Goal: Task Accomplishment & Management: Manage account settings

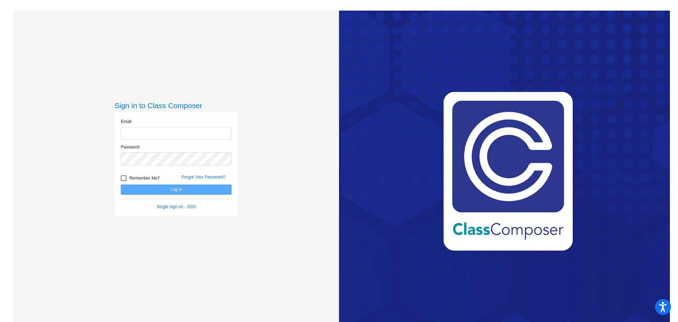
type input "[PERSON_NAME][EMAIL_ADDRESS][PERSON_NAME][DOMAIN_NAME]"
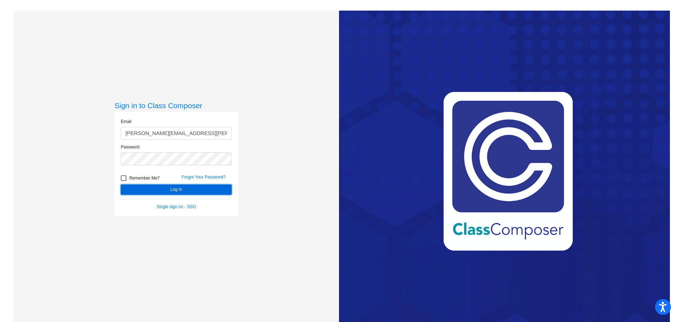
click at [174, 191] on button "Log In" at bounding box center [176, 189] width 111 height 10
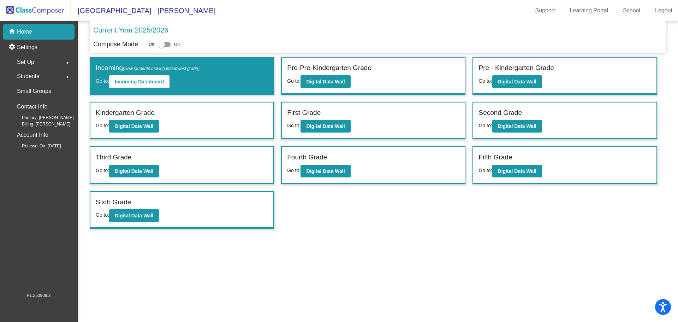
click at [40, 73] on div "Students arrow_right" at bounding box center [40, 76] width 67 height 14
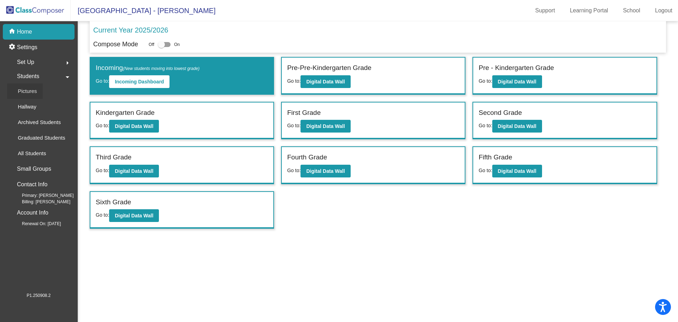
click at [30, 94] on p "Pictures" at bounding box center [27, 91] width 19 height 8
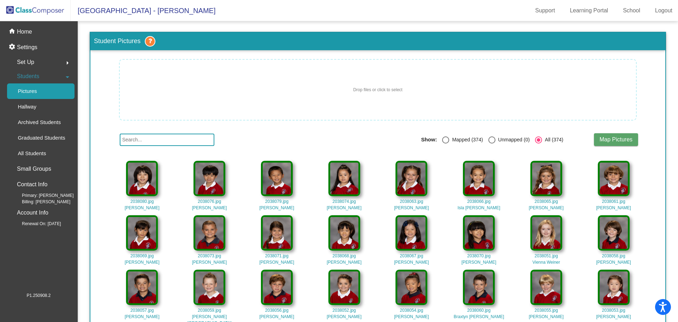
click at [384, 91] on span "Drop files or click to select" at bounding box center [377, 89] width 49 height 6
click at [377, 93] on span "Drop files or click to select" at bounding box center [377, 89] width 49 height 6
click at [376, 88] on span "Drop files or click to select" at bounding box center [377, 89] width 49 height 6
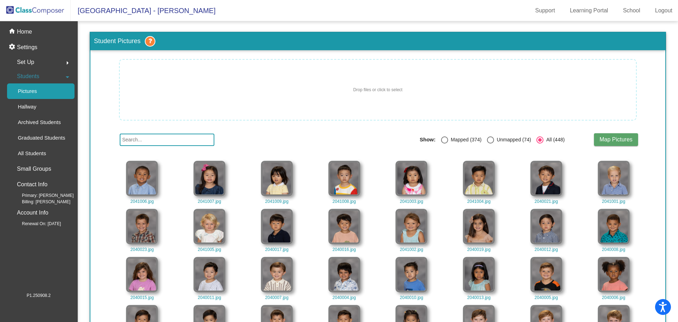
click at [490, 140] on div "Select an option" at bounding box center [490, 139] width 7 height 7
click at [490, 143] on input "Unmapped (74)" at bounding box center [490, 143] width 0 height 0
radio input "true"
click at [610, 140] on span "Map Pictures" at bounding box center [615, 139] width 33 height 6
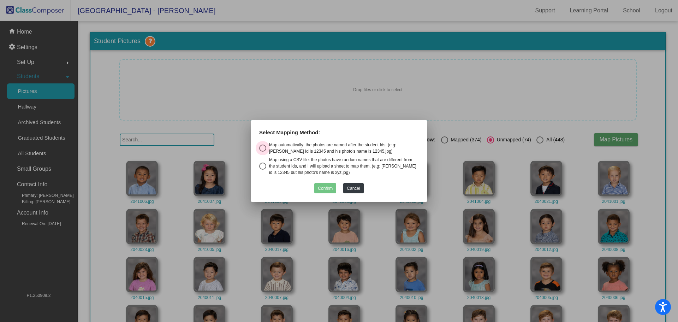
click at [265, 147] on div "Select an option" at bounding box center [262, 147] width 7 height 7
click at [263, 151] on input "Map automatically: the photos are named after the student Ids. (e.g: [PERSON_NA…" at bounding box center [262, 151] width 0 height 0
radio input "true"
click at [325, 187] on button "Confirm" at bounding box center [325, 188] width 22 height 10
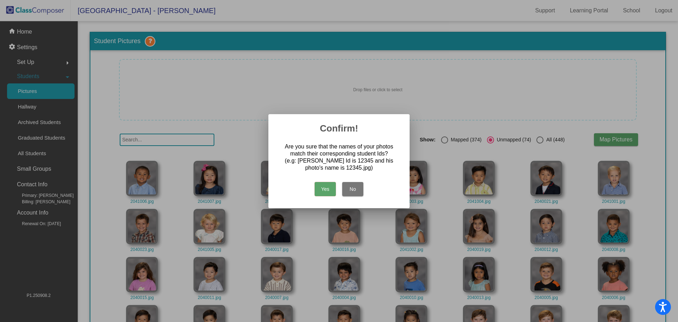
click at [325, 187] on button "Yes" at bounding box center [324, 189] width 21 height 14
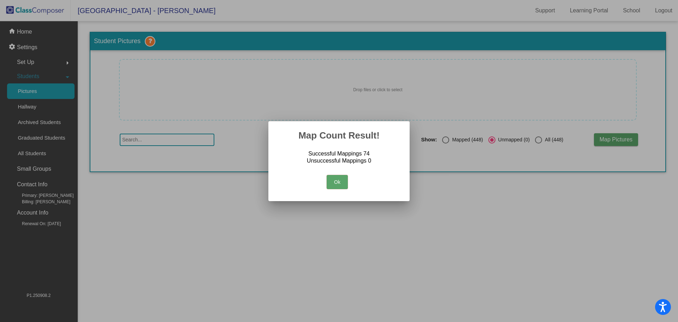
click at [337, 184] on button "Ok" at bounding box center [336, 182] width 21 height 14
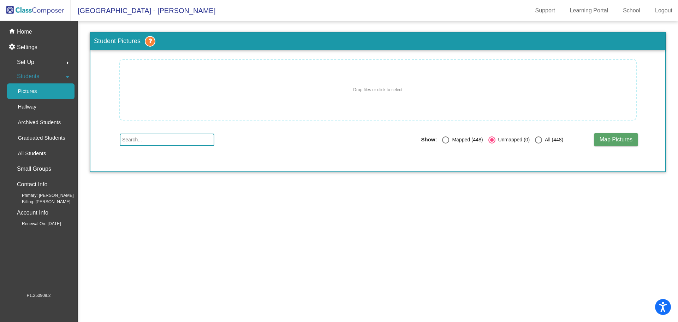
click at [19, 8] on img at bounding box center [35, 10] width 71 height 21
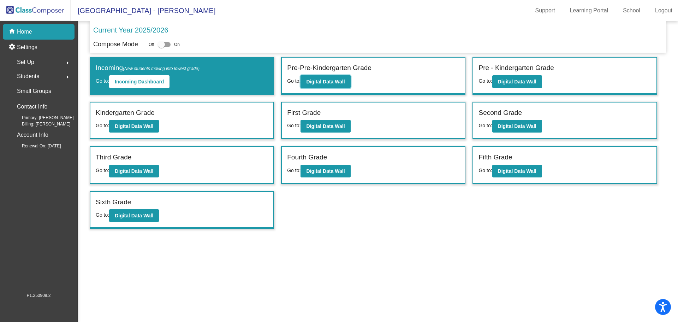
click at [332, 79] on b "Digital Data Wall" at bounding box center [325, 82] width 38 height 6
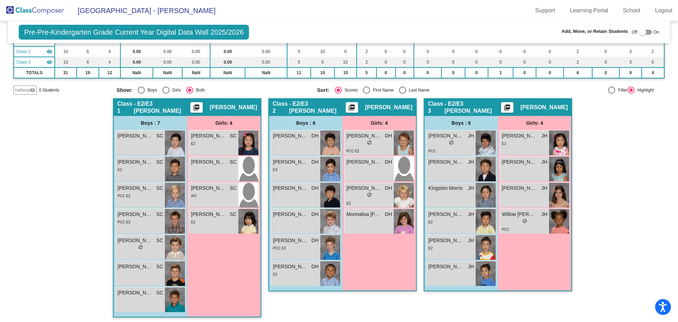
scroll to position [75, 0]
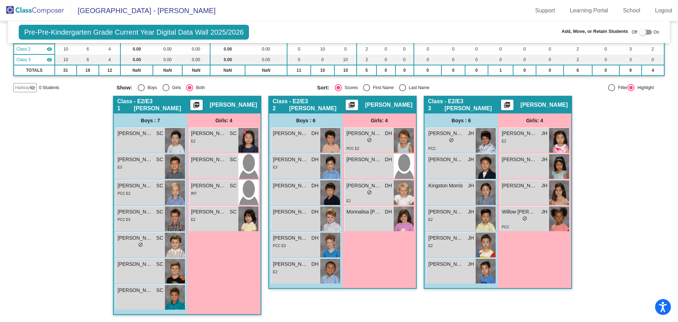
click at [196, 168] on div "[PERSON_NAME] SC lock do_not_disturb_alt" at bounding box center [213, 166] width 49 height 25
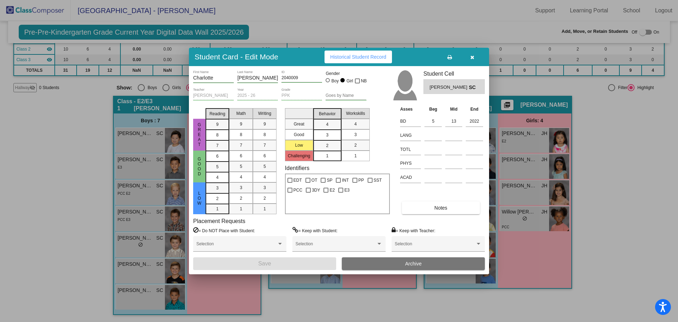
click at [473, 56] on icon "button" at bounding box center [472, 57] width 4 height 5
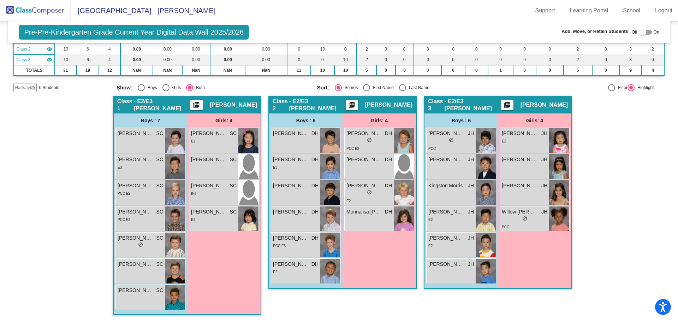
click at [53, 11] on img at bounding box center [35, 10] width 71 height 21
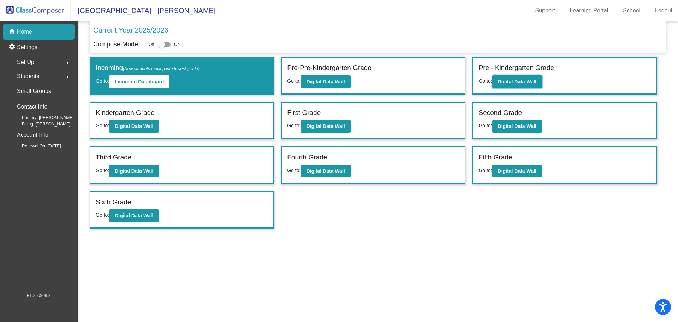
click at [517, 81] on b "Digital Data Wall" at bounding box center [517, 82] width 38 height 6
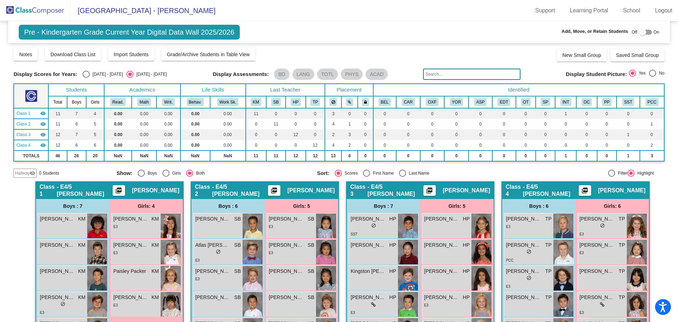
click at [27, 3] on img at bounding box center [35, 10] width 71 height 21
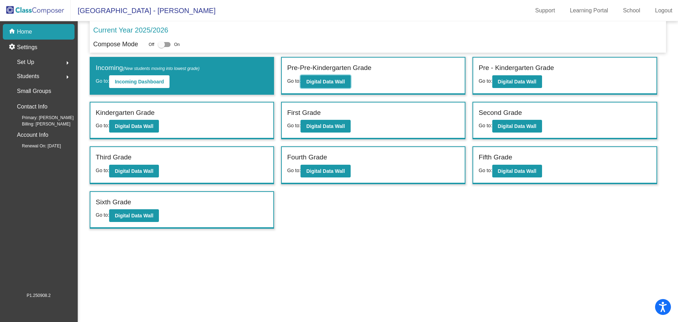
click at [318, 87] on button "Digital Data Wall" at bounding box center [325, 81] width 50 height 13
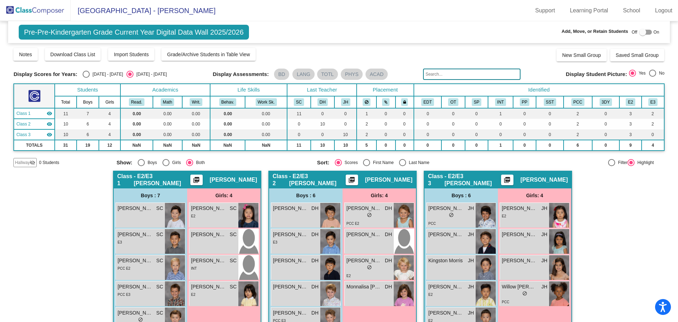
click at [376, 249] on div "[PERSON_NAME] lock do_not_disturb_alt" at bounding box center [368, 241] width 49 height 25
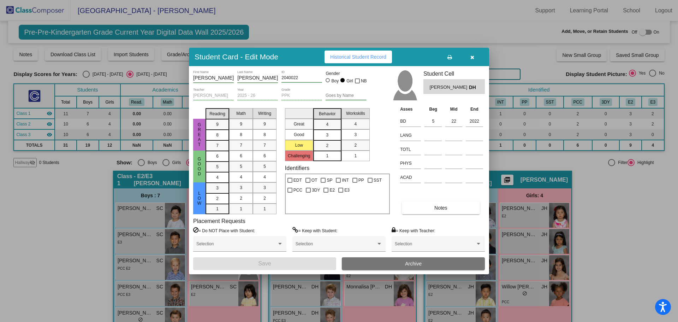
click at [473, 56] on icon "button" at bounding box center [472, 57] width 4 height 5
